Goal: Check status: Check status

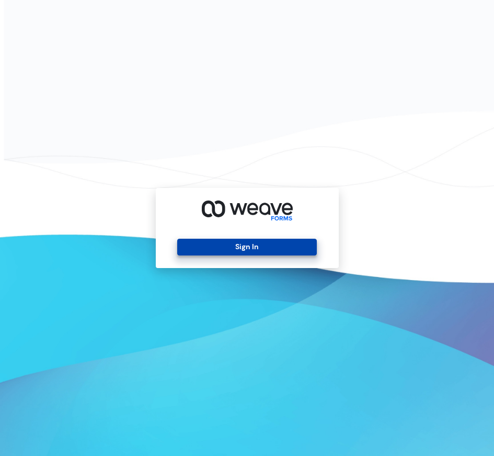
click at [260, 245] on button "Sign In" at bounding box center [247, 247] width 140 height 17
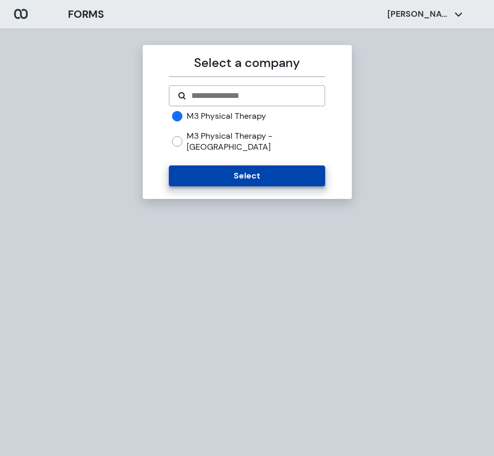
click at [252, 165] on button "Select" at bounding box center [247, 175] width 156 height 21
